Goal: Transaction & Acquisition: Purchase product/service

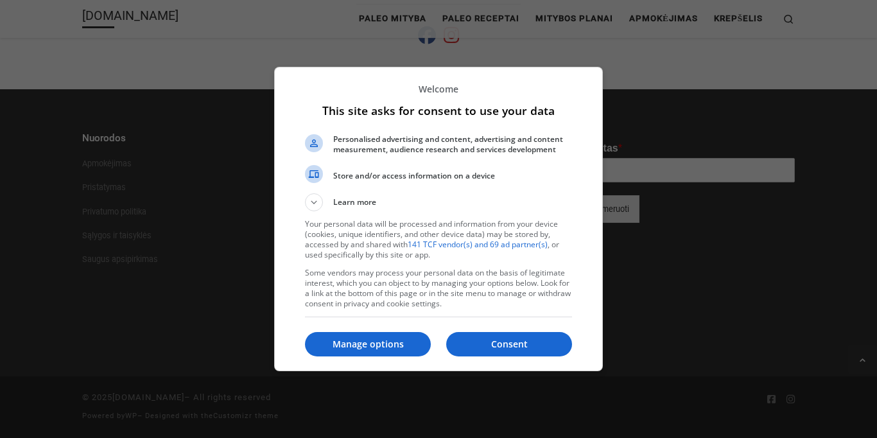
scroll to position [806, 0]
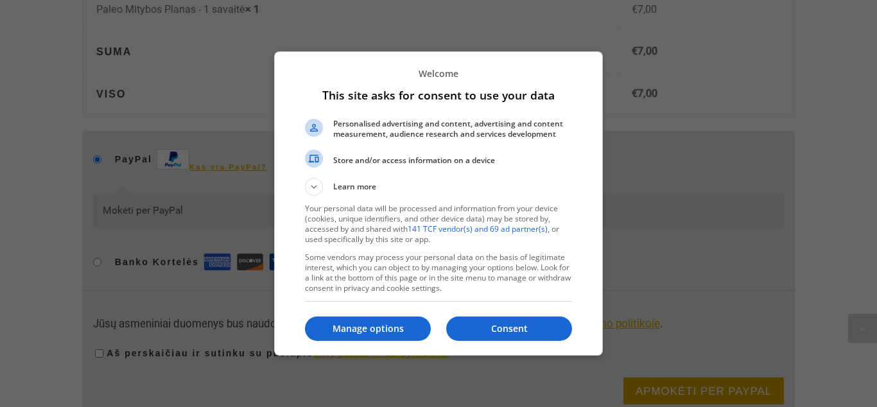
scroll to position [1189, 0]
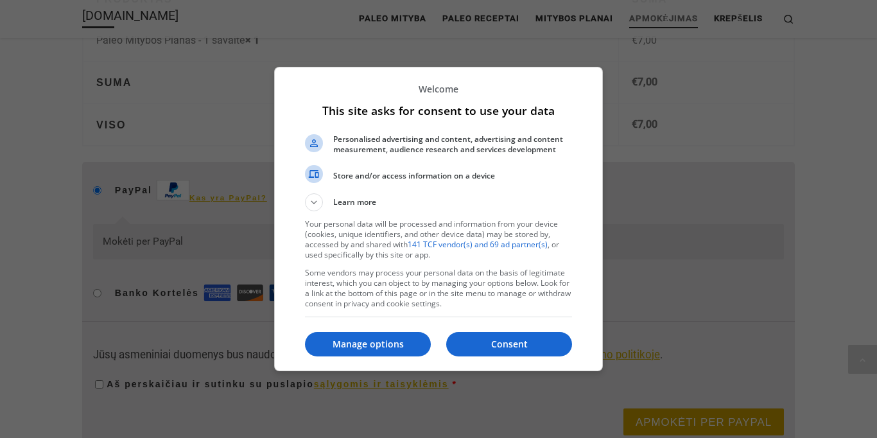
scroll to position [1159, 0]
